Goal: Find specific page/section: Find specific page/section

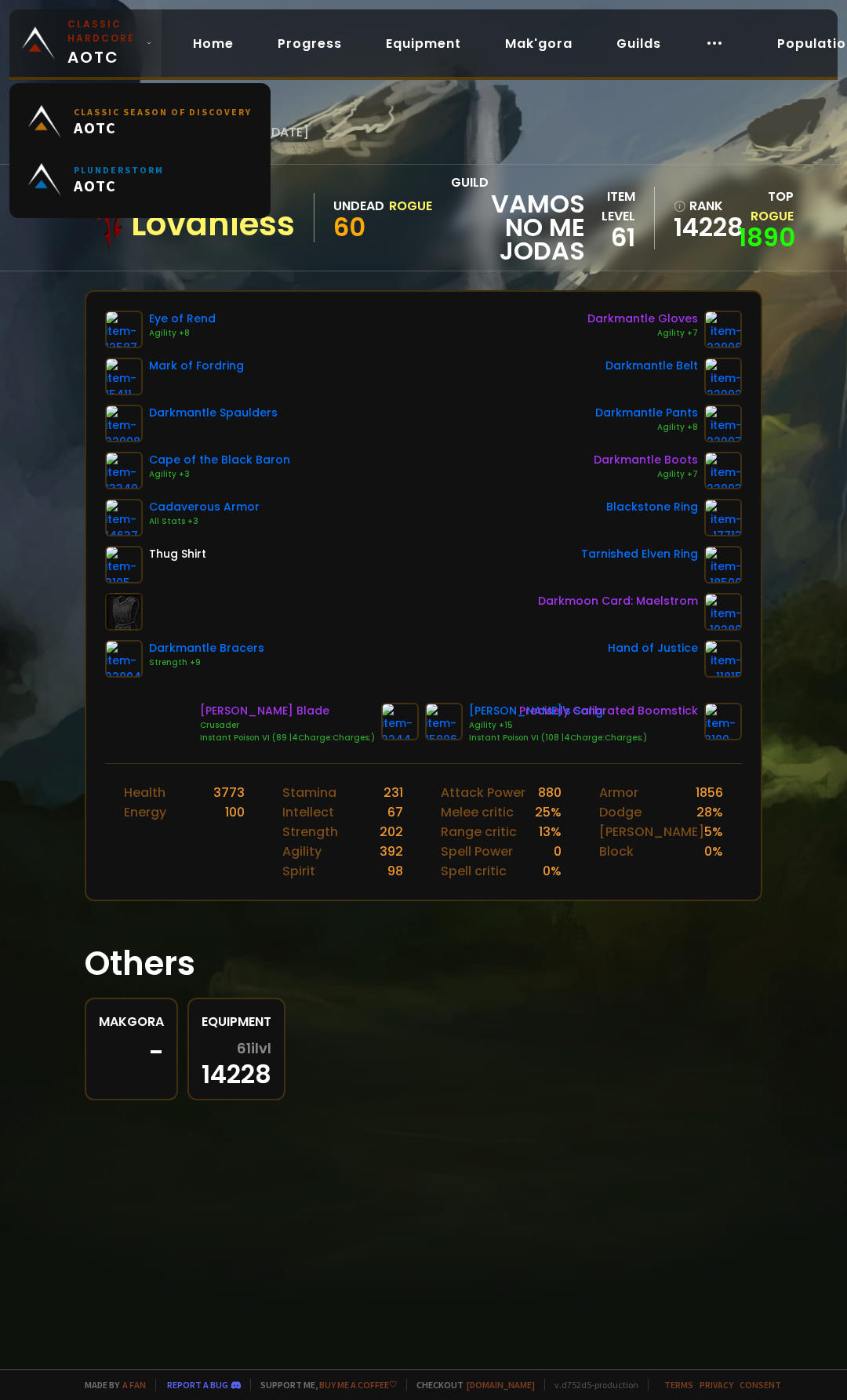
click at [91, 35] on small "Classic Hardcore" at bounding box center [103, 31] width 72 height 28
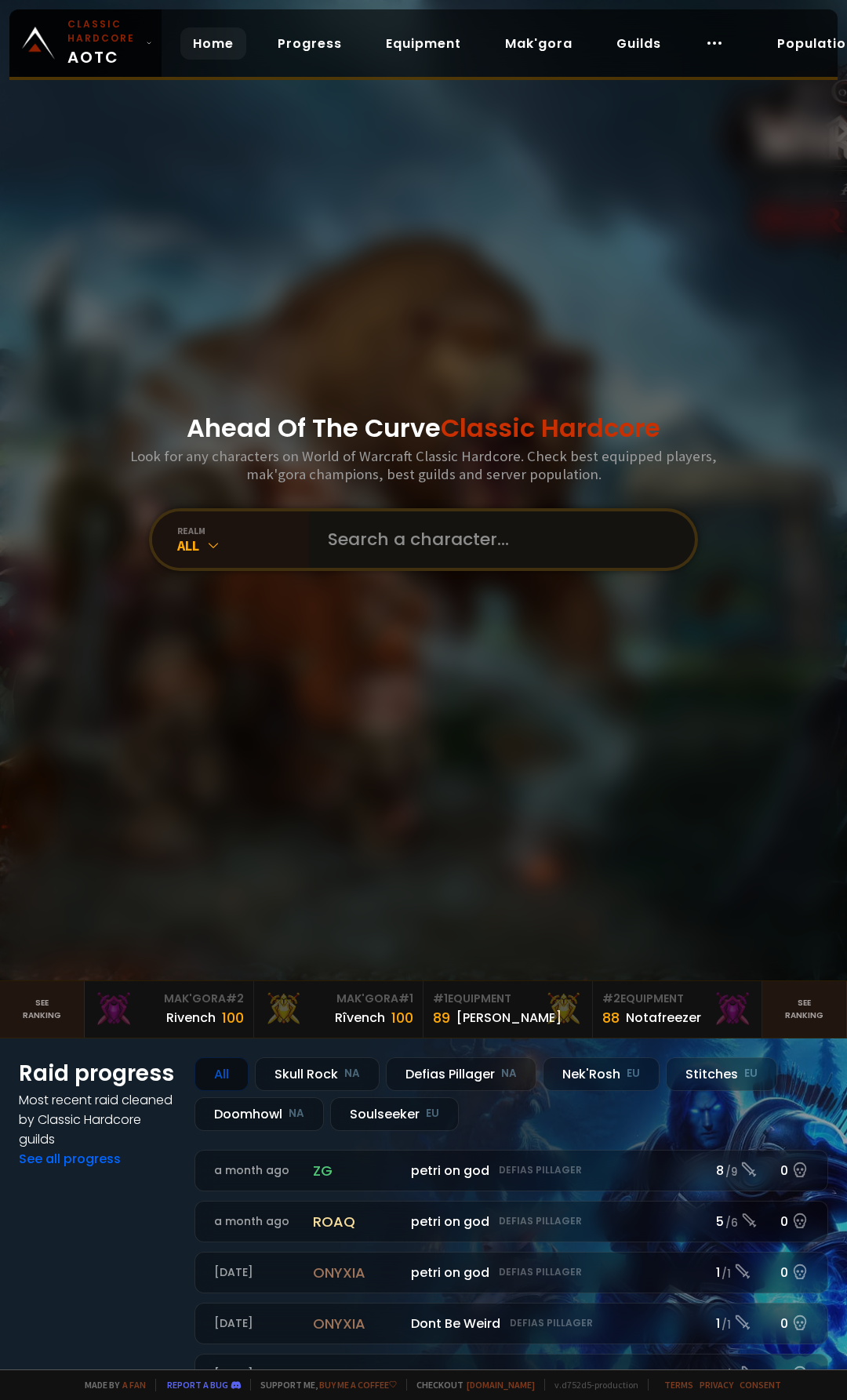
click at [417, 532] on input "text" at bounding box center [497, 540] width 358 height 57
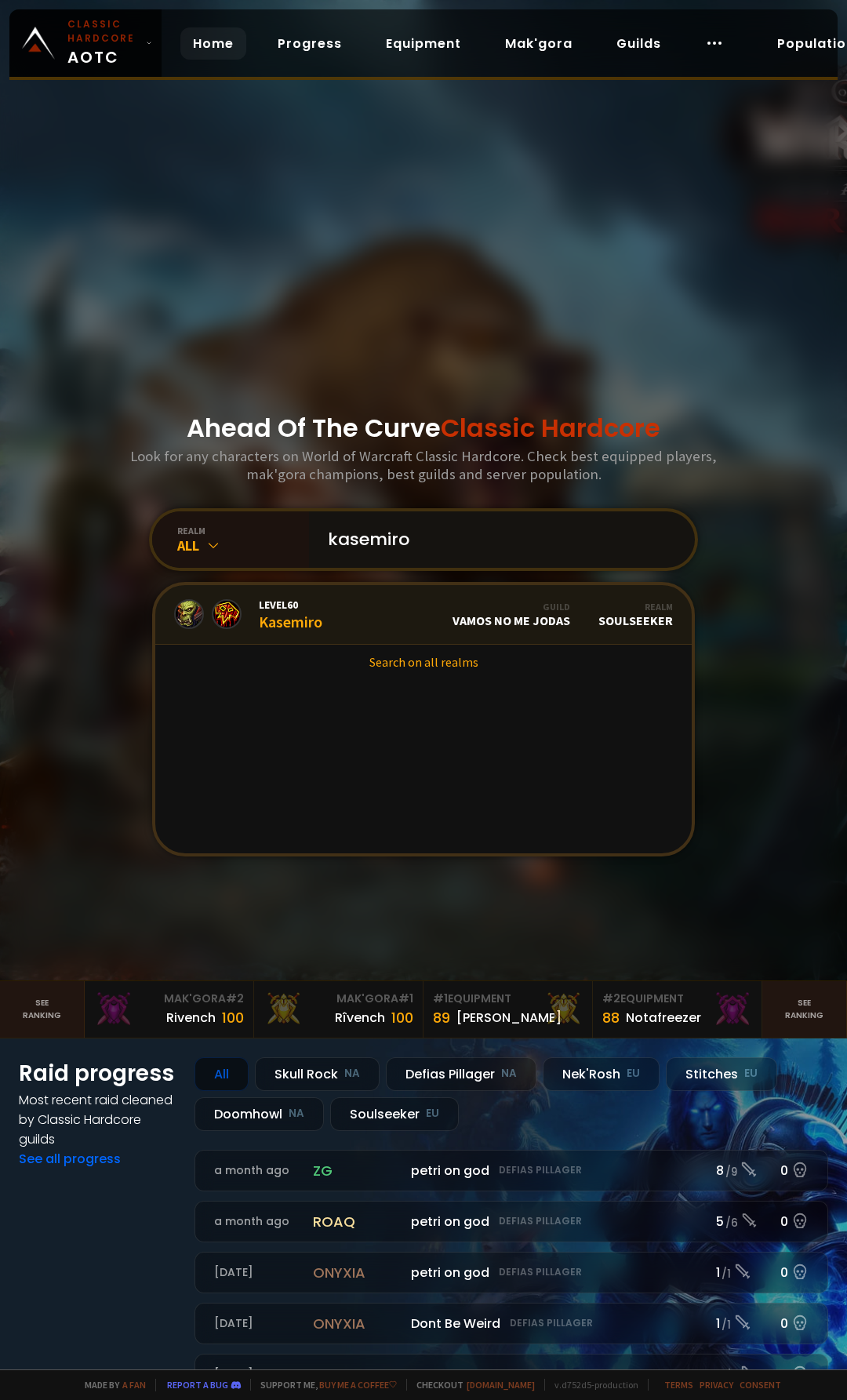
type input "kasemiro"
click at [291, 608] on span "Level 60" at bounding box center [290, 604] width 64 height 14
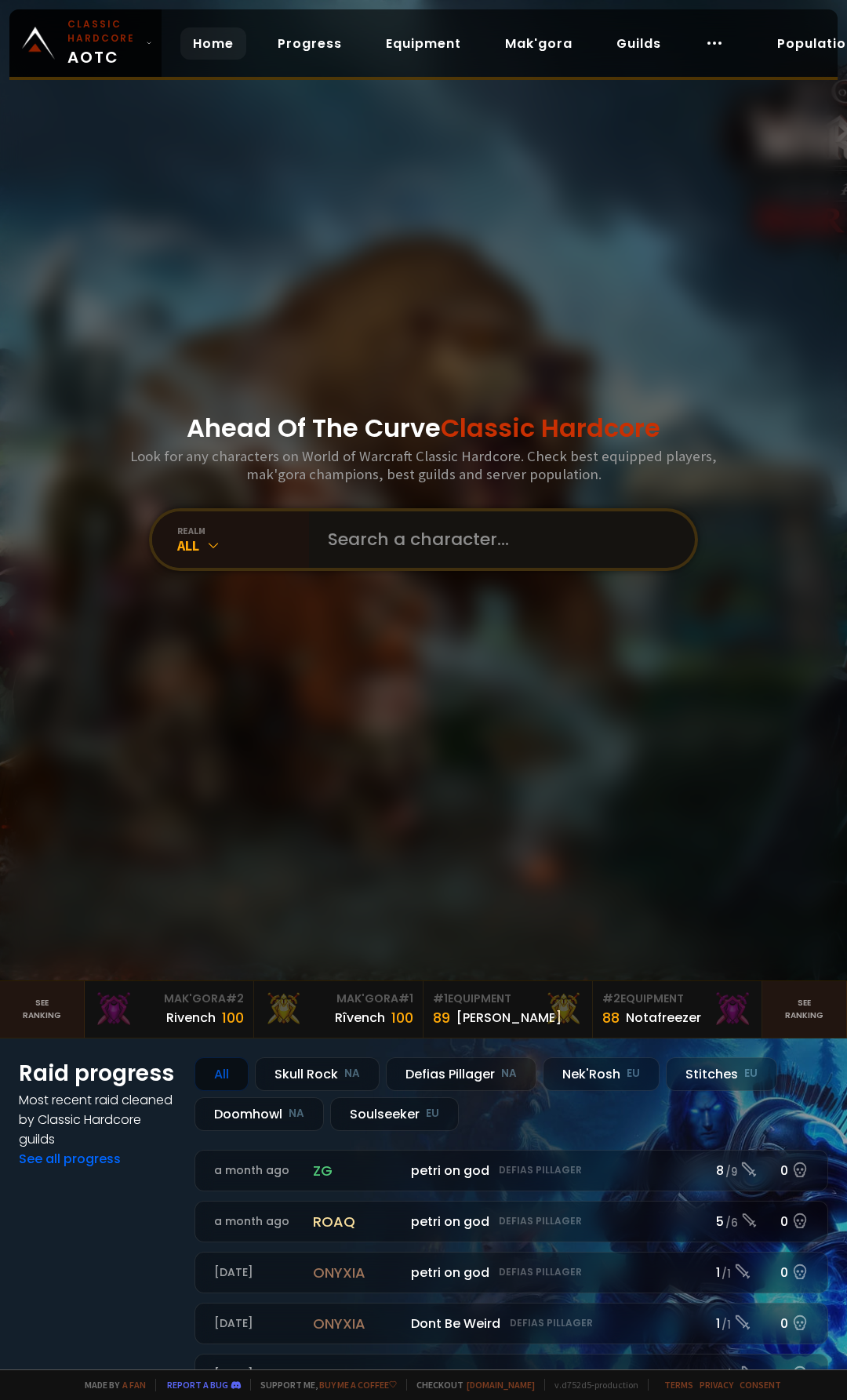
click at [395, 532] on input "text" at bounding box center [497, 540] width 358 height 57
